Goal: Task Accomplishment & Management: Use online tool/utility

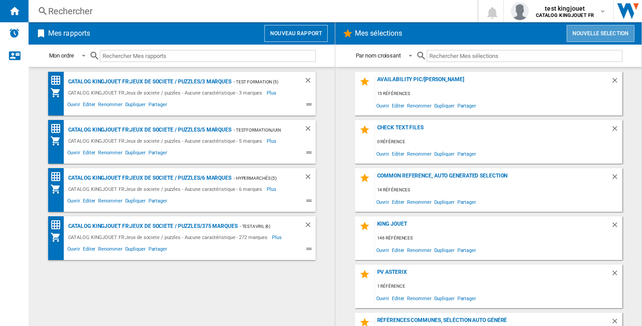
click at [604, 36] on button "Nouvelle selection" at bounding box center [601, 33] width 68 height 17
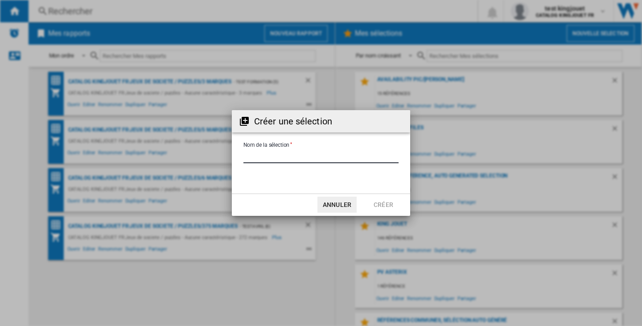
click at [346, 159] on input "Nom de la sélection" at bounding box center [321, 156] width 155 height 13
type input "****"
click at [374, 203] on button "Créer" at bounding box center [383, 205] width 39 height 16
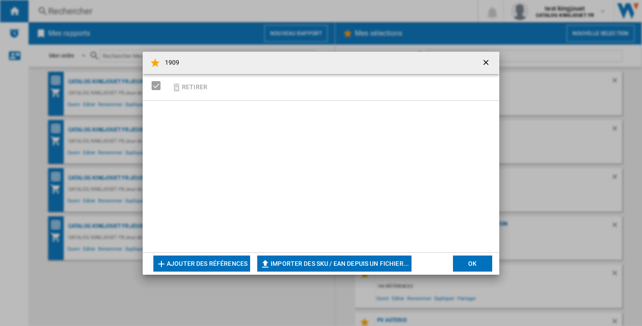
click at [335, 256] on button "Importer des SKU / EAN depuis un fichier..." at bounding box center [334, 264] width 154 height 16
type input "**********"
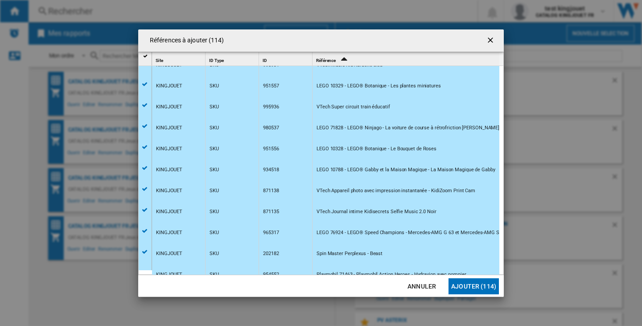
scroll to position [1852, 0]
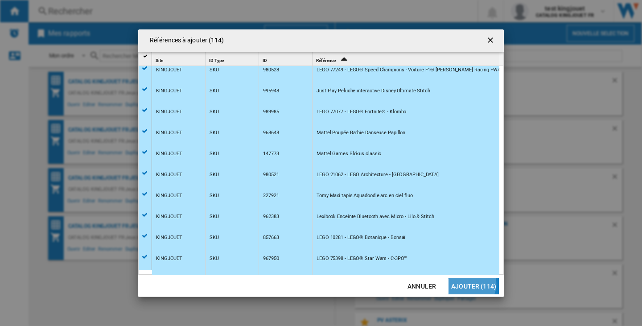
click at [474, 284] on button "Ajouter (114)" at bounding box center [474, 286] width 50 height 16
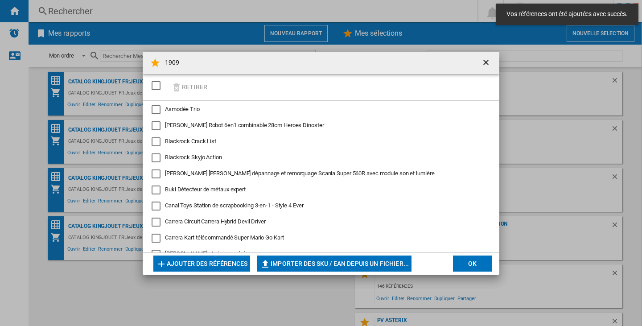
click at [477, 263] on button "OK" at bounding box center [472, 264] width 39 height 16
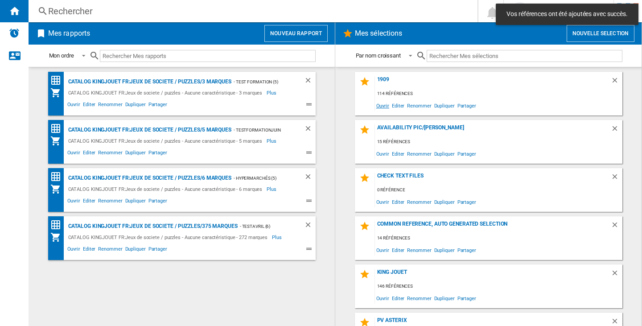
click at [382, 106] on span "Ouvrir" at bounding box center [383, 105] width 16 height 12
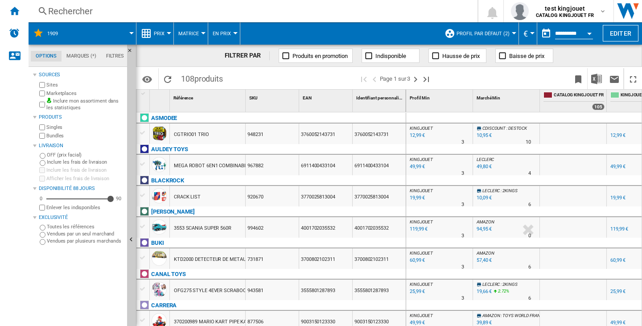
click at [469, 29] on button "Profil par défaut (2)" at bounding box center [486, 33] width 58 height 22
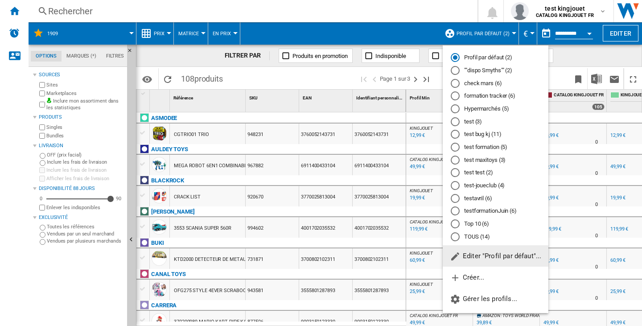
click at [524, 257] on span "Editer "Profil par défaut"..." at bounding box center [495, 256] width 91 height 8
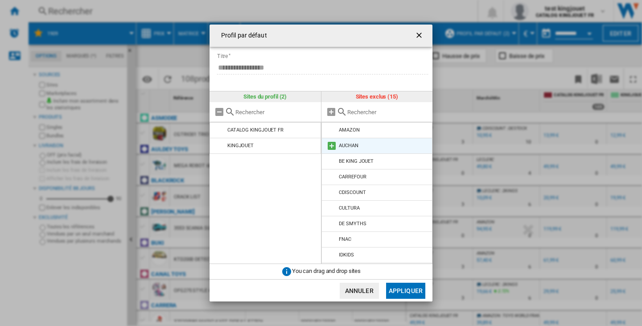
click at [334, 144] on md-icon at bounding box center [331, 145] width 11 height 11
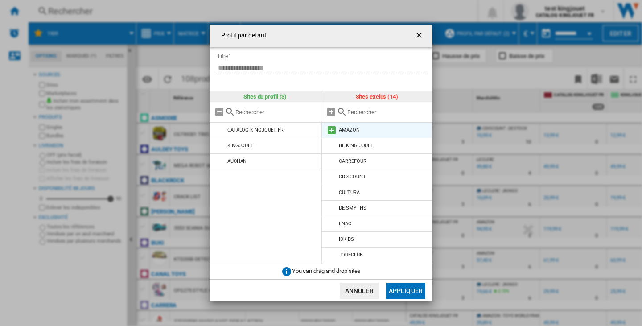
click at [329, 131] on md-icon at bounding box center [331, 130] width 11 height 11
click at [330, 131] on md-icon at bounding box center [331, 130] width 11 height 11
click at [332, 134] on md-icon at bounding box center [331, 130] width 11 height 11
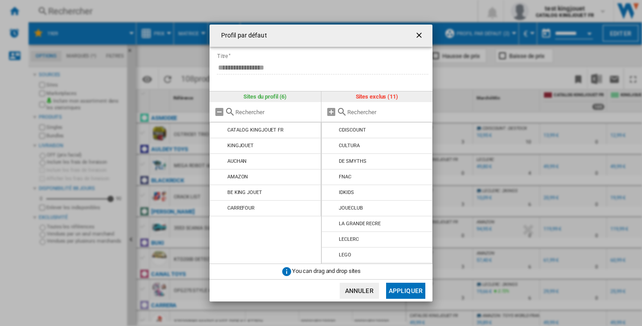
click at [332, 134] on md-icon at bounding box center [331, 130] width 11 height 11
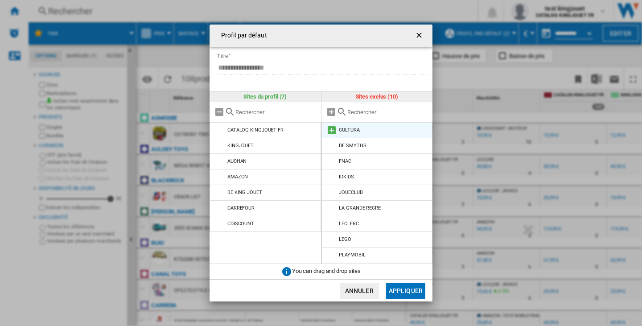
click at [331, 133] on md-icon at bounding box center [331, 130] width 11 height 11
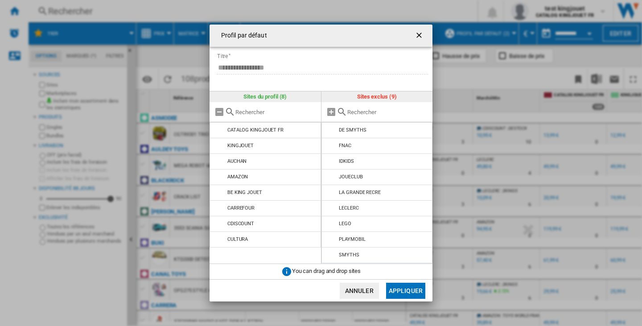
click at [331, 133] on md-icon at bounding box center [331, 130] width 11 height 11
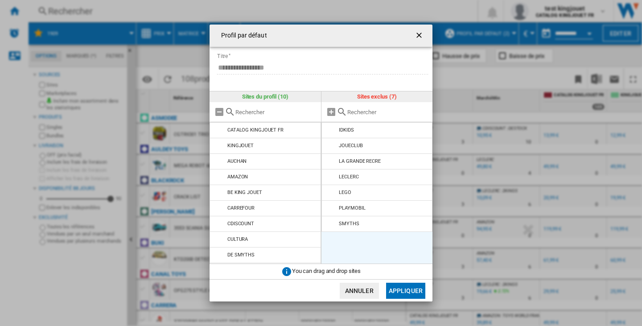
click at [331, 133] on md-icon at bounding box center [331, 130] width 11 height 11
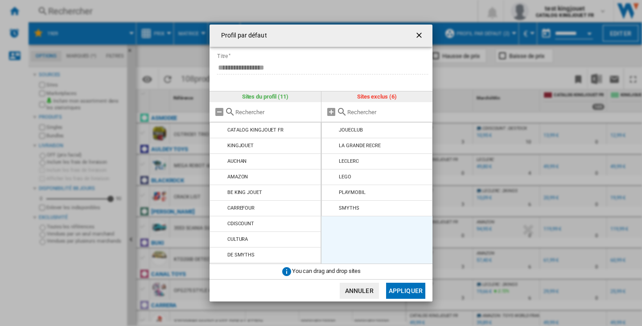
click at [331, 133] on md-icon at bounding box center [331, 130] width 11 height 11
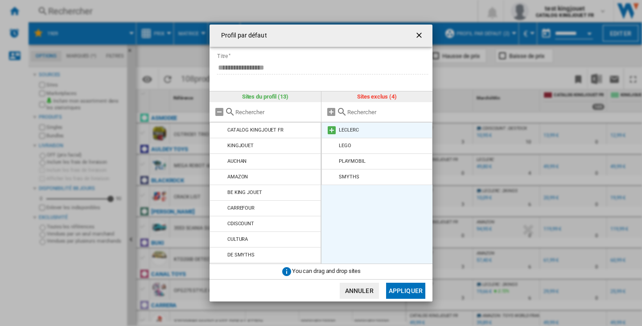
click at [330, 132] on md-icon at bounding box center [331, 130] width 11 height 11
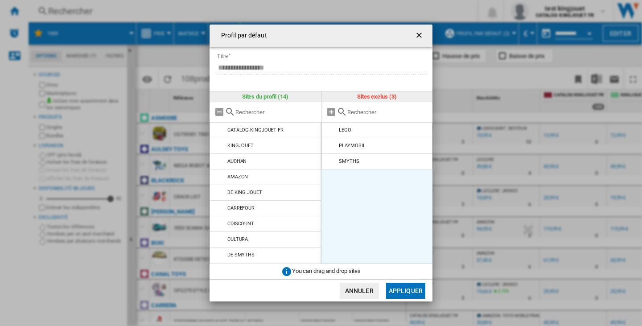
click at [330, 132] on md-icon at bounding box center [331, 130] width 11 height 11
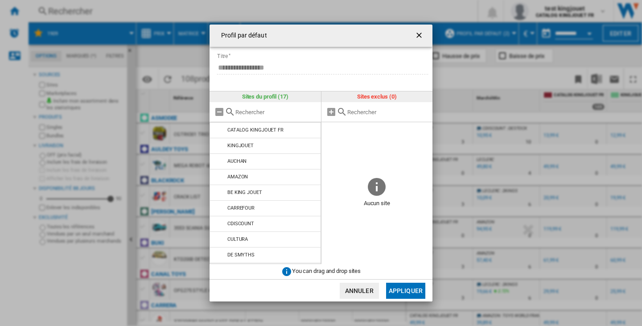
click at [413, 287] on button "Appliquer" at bounding box center [405, 291] width 39 height 16
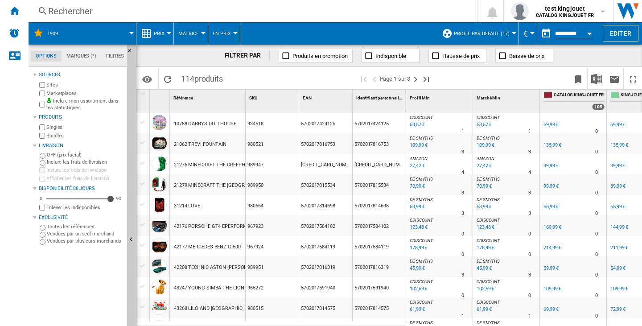
scroll to position [1013, 0]
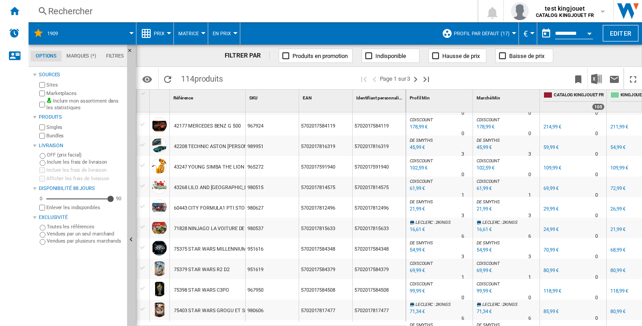
drag, startPoint x: 435, startPoint y: 320, endPoint x: 579, endPoint y: 322, distance: 144.5
click at [579, 322] on div "CDISCOUNT : DESTOCK -21.7 % 10,95 € % N/A 10 CDISCOUNT : DESTOCK CDISCOUNT : DE…" at bounding box center [524, 219] width 236 height 214
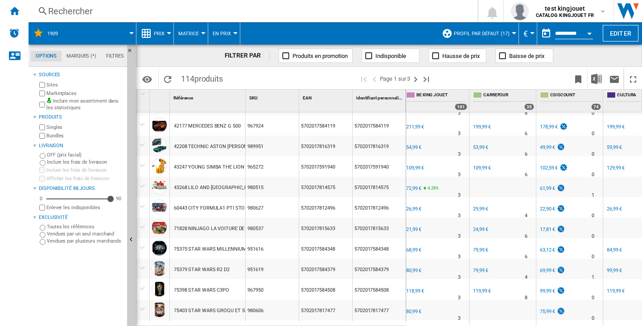
scroll to position [0, 0]
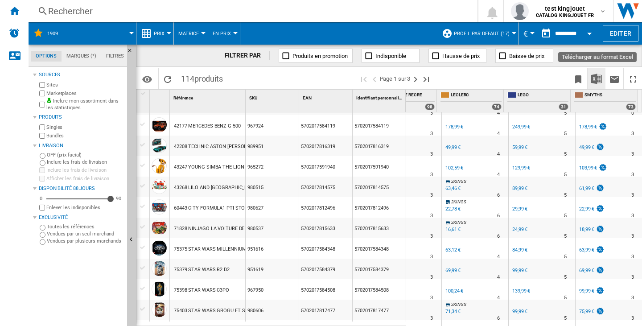
click at [596, 77] on img "Télécharger au format Excel" at bounding box center [596, 79] width 11 height 11
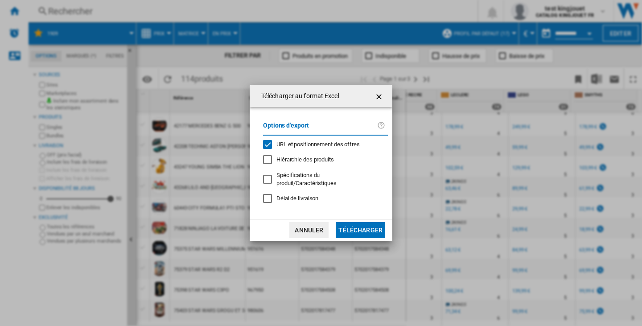
click at [291, 147] on span "URL et positionnement des offres" at bounding box center [318, 144] width 83 height 7
click at [368, 228] on button "Télécharger" at bounding box center [361, 230] width 50 height 16
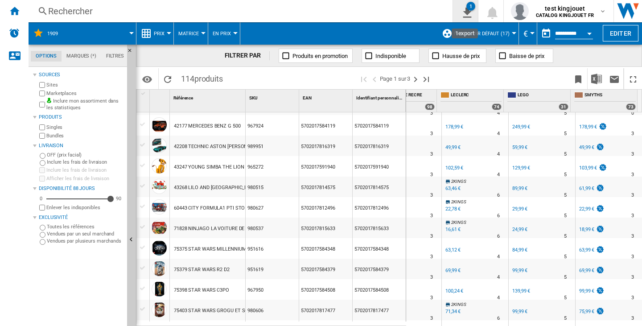
click at [464, 11] on ng-md-icon "1\a export" at bounding box center [465, 11] width 11 height 11
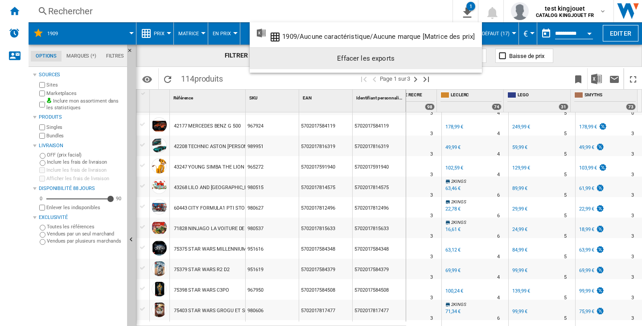
click at [447, 61] on div "Effacer les exports" at bounding box center [366, 58] width 218 height 16
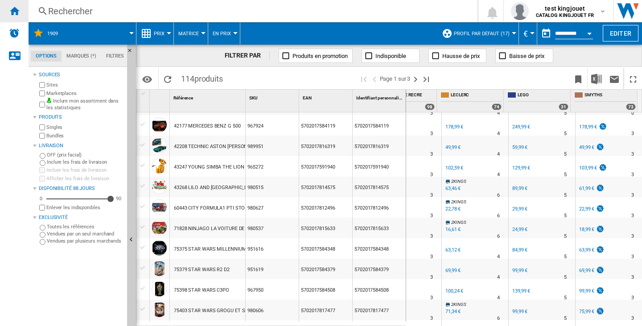
click at [17, 8] on ng-md-icon "Accueil" at bounding box center [14, 10] width 11 height 11
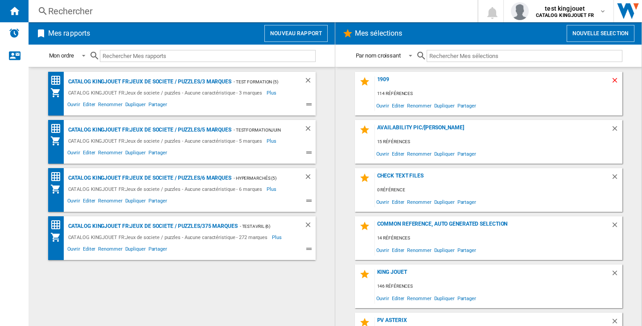
click at [615, 78] on ng-md-icon "Supprimer" at bounding box center [616, 81] width 11 height 11
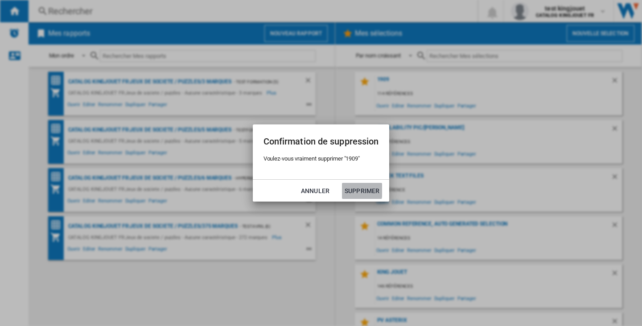
click at [351, 189] on button "Supprimer" at bounding box center [362, 191] width 40 height 16
